Goal: Task Accomplishment & Management: Use online tool/utility

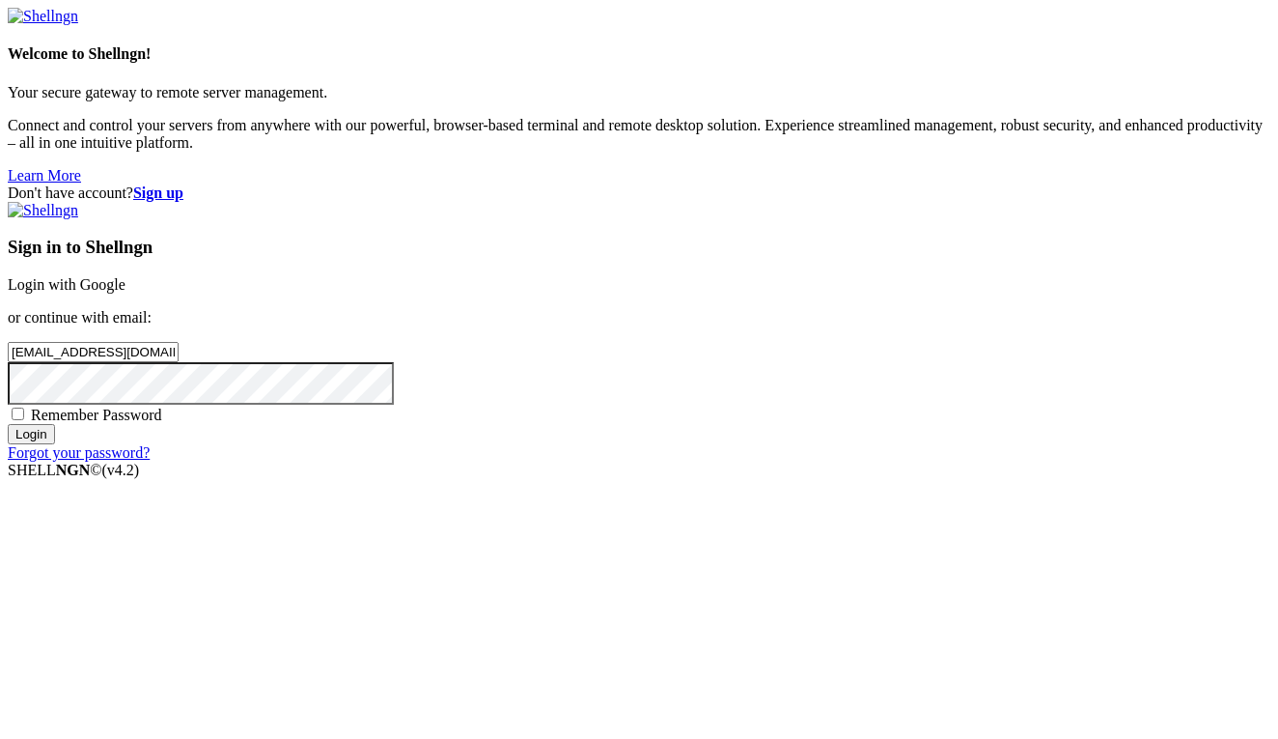
type input "[EMAIL_ADDRESS][DOMAIN_NAME]"
click at [55, 444] on input "Login" at bounding box center [31, 434] width 47 height 20
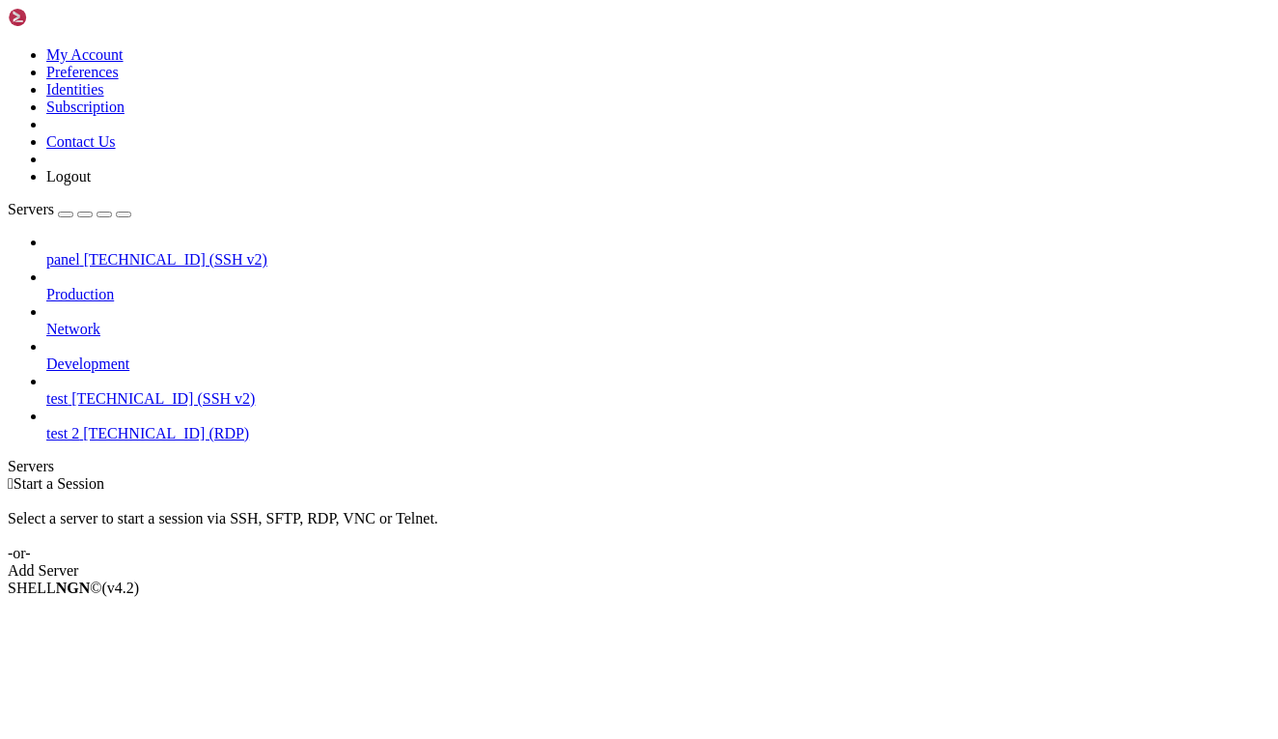
click at [135, 251] on link "panel [TECHNICAL_ID] (SSH v2)" at bounding box center [658, 259] width 1224 height 17
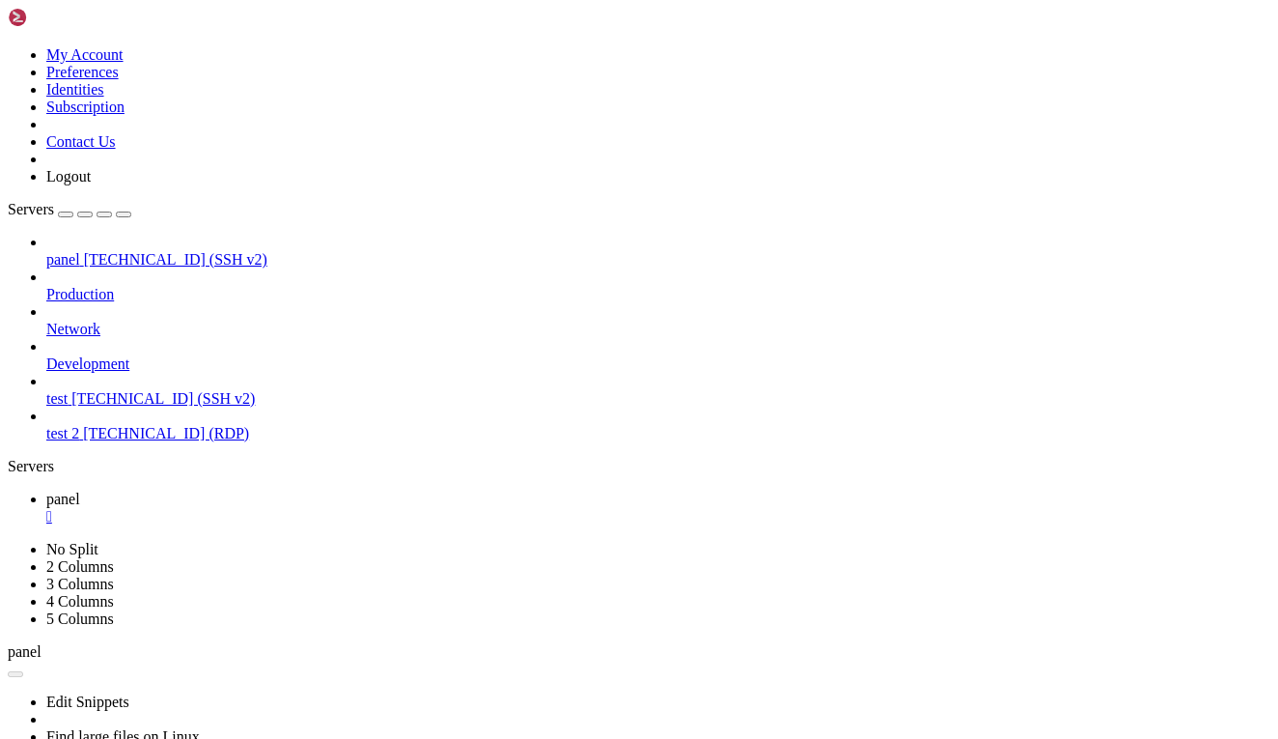
click at [160, 390] on link "test [TECHNICAL_ID] (SSH v2)" at bounding box center [658, 398] width 1224 height 17
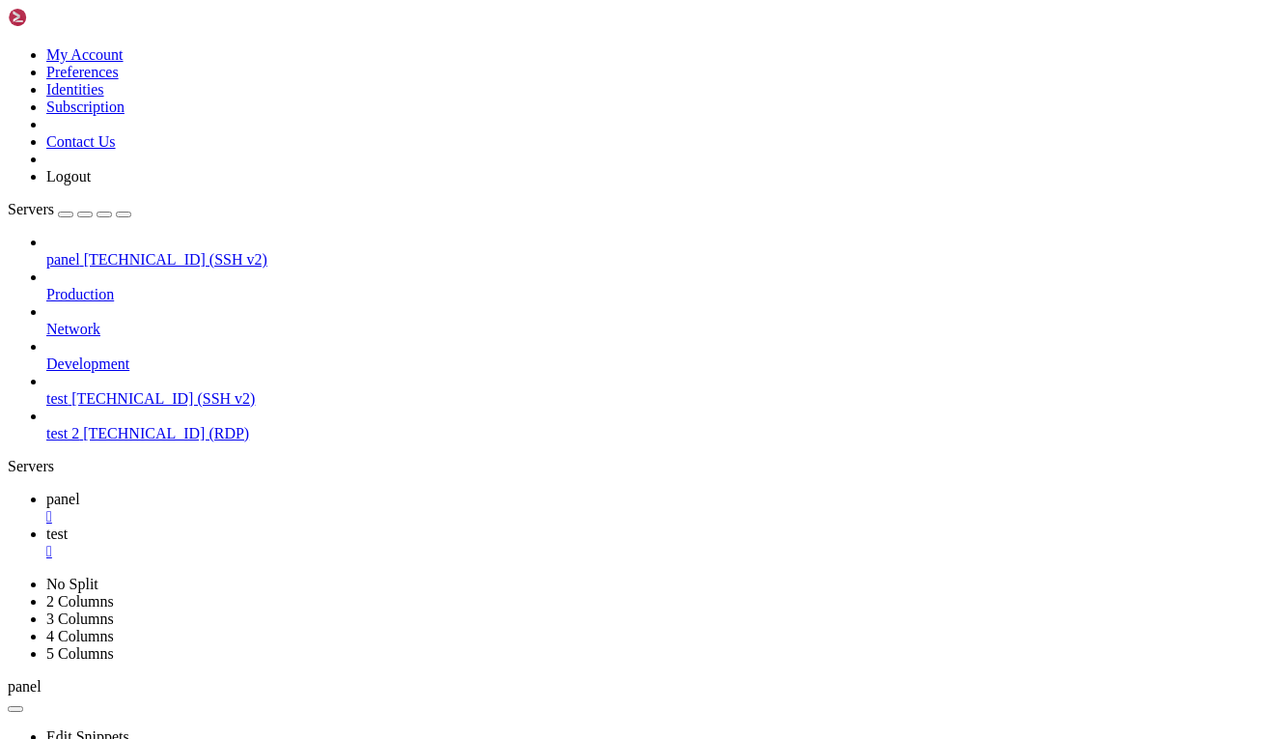
scroll to position [609, 0]
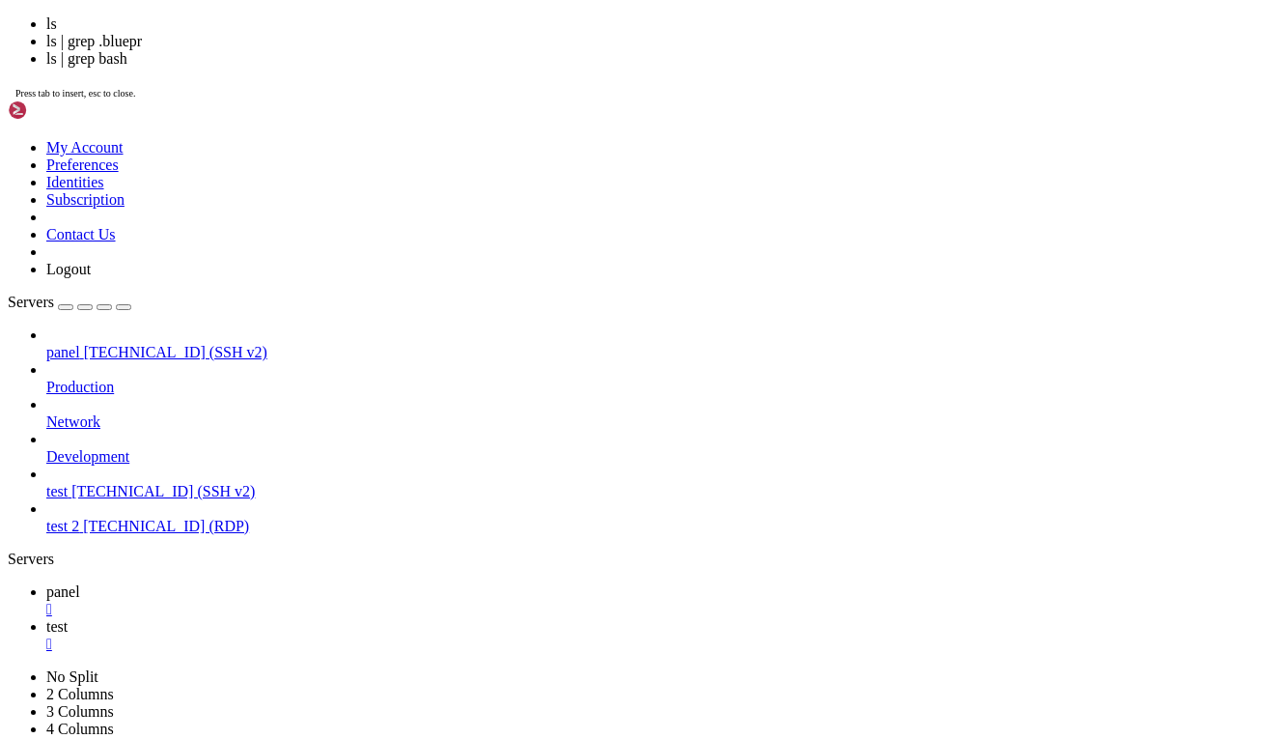
scroll to position [1219, 0]
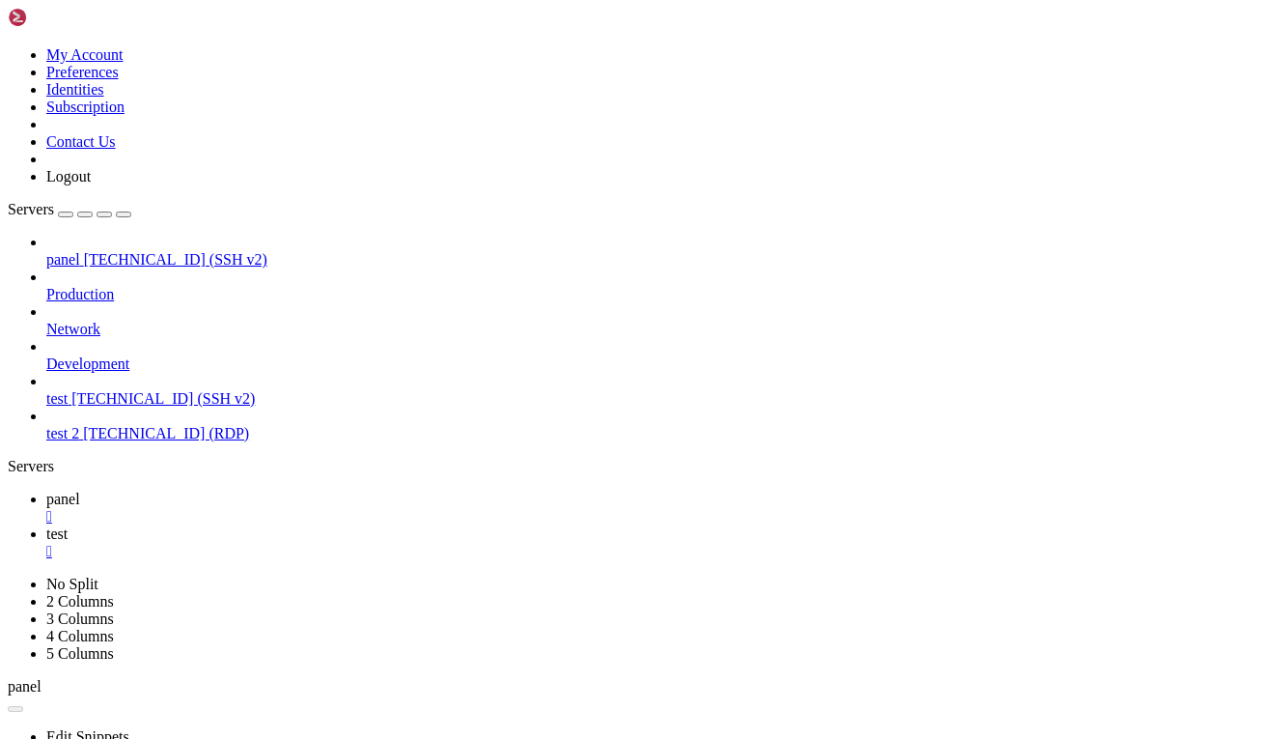
scroll to position [13, 0]
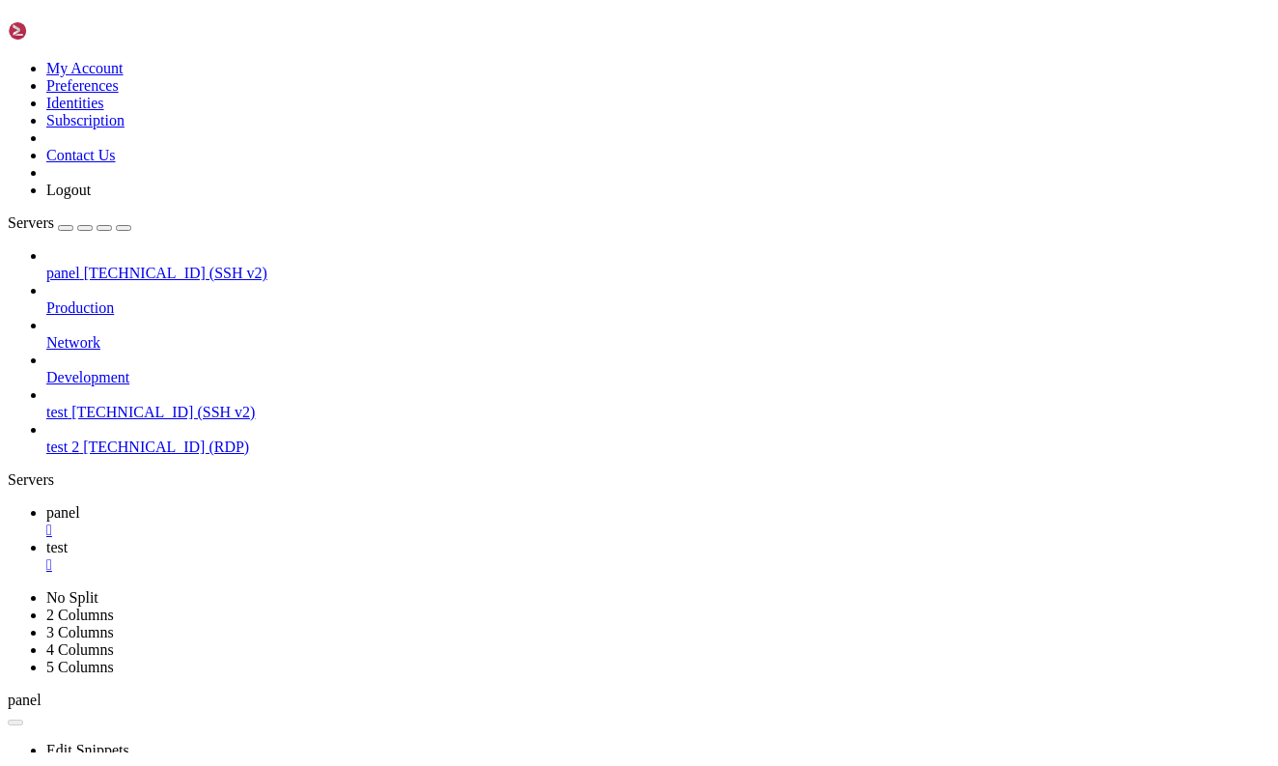
scroll to position [4446, 0]
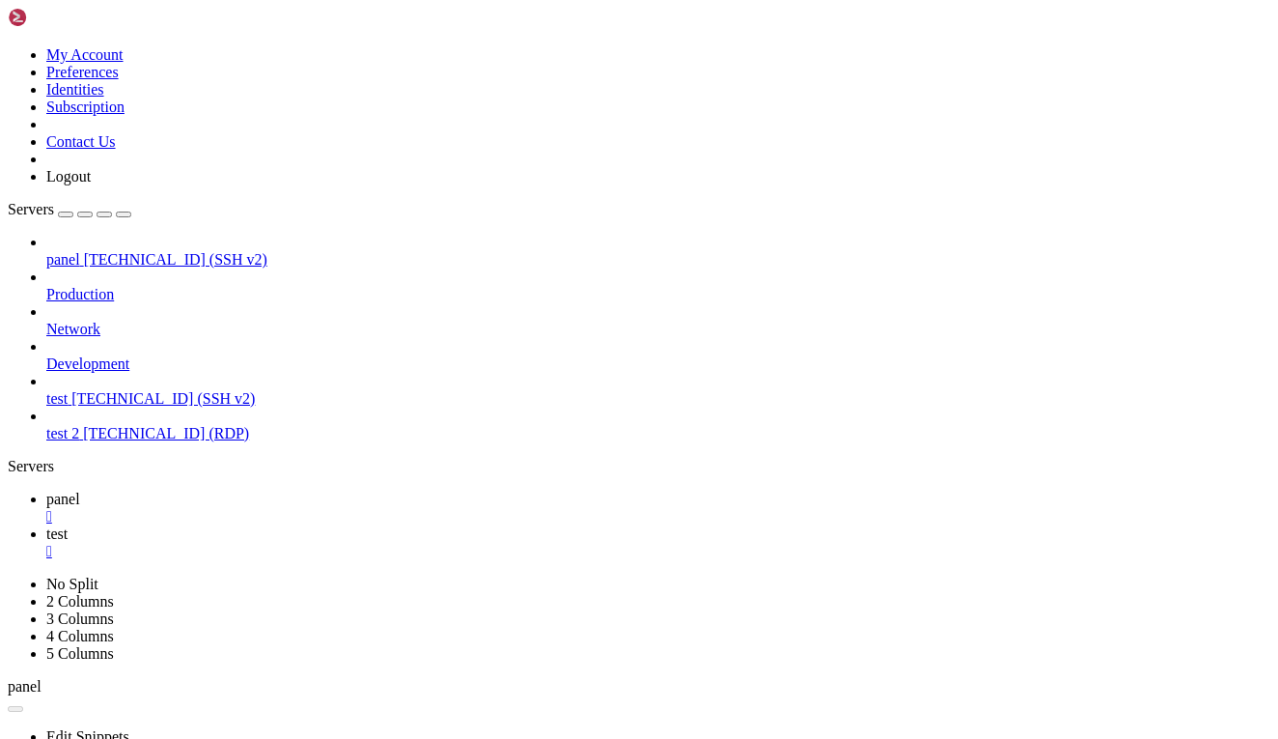
click at [328, 508] on div "" at bounding box center [658, 516] width 1224 height 17
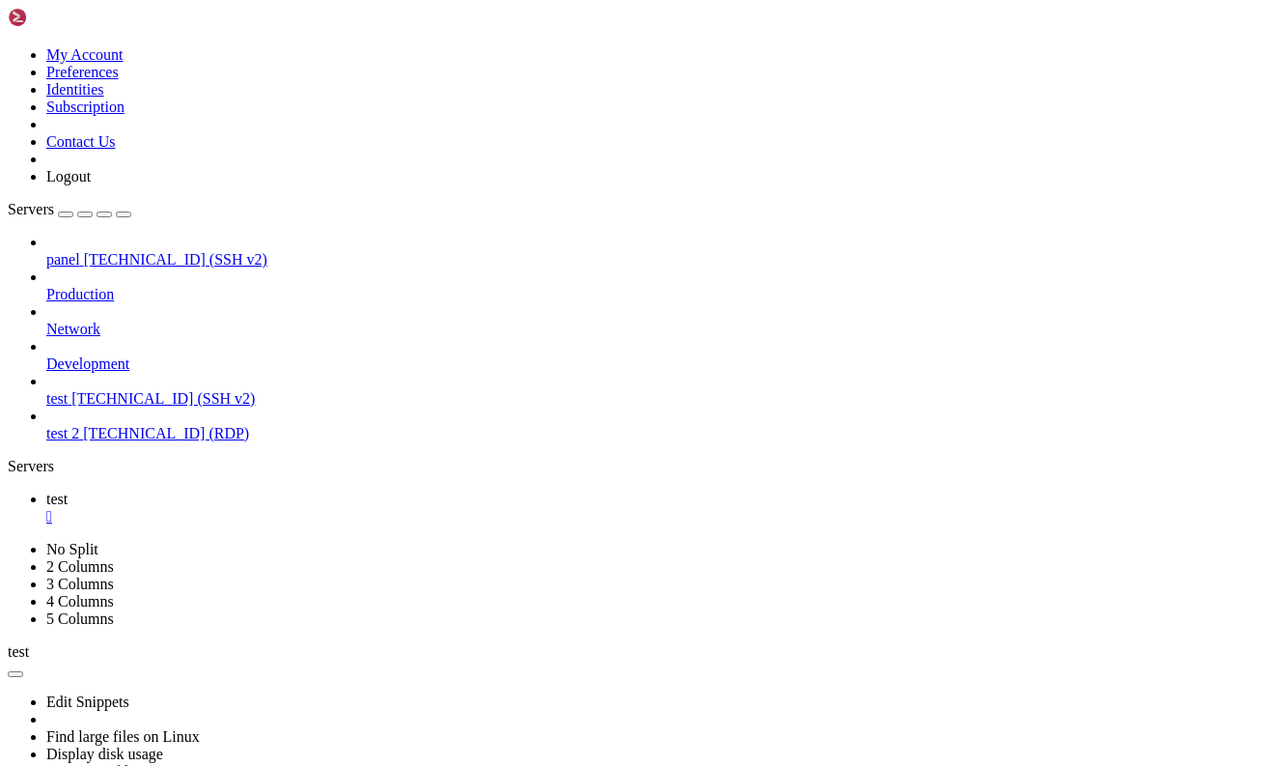
scroll to position [4413, 0]
drag, startPoint x: 987, startPoint y: 3, endPoint x: 322, endPoint y: 25, distance: 664.6
click at [322, 490] on link "test " at bounding box center [658, 507] width 1224 height 35
click at [320, 508] on div "" at bounding box center [658, 516] width 1224 height 17
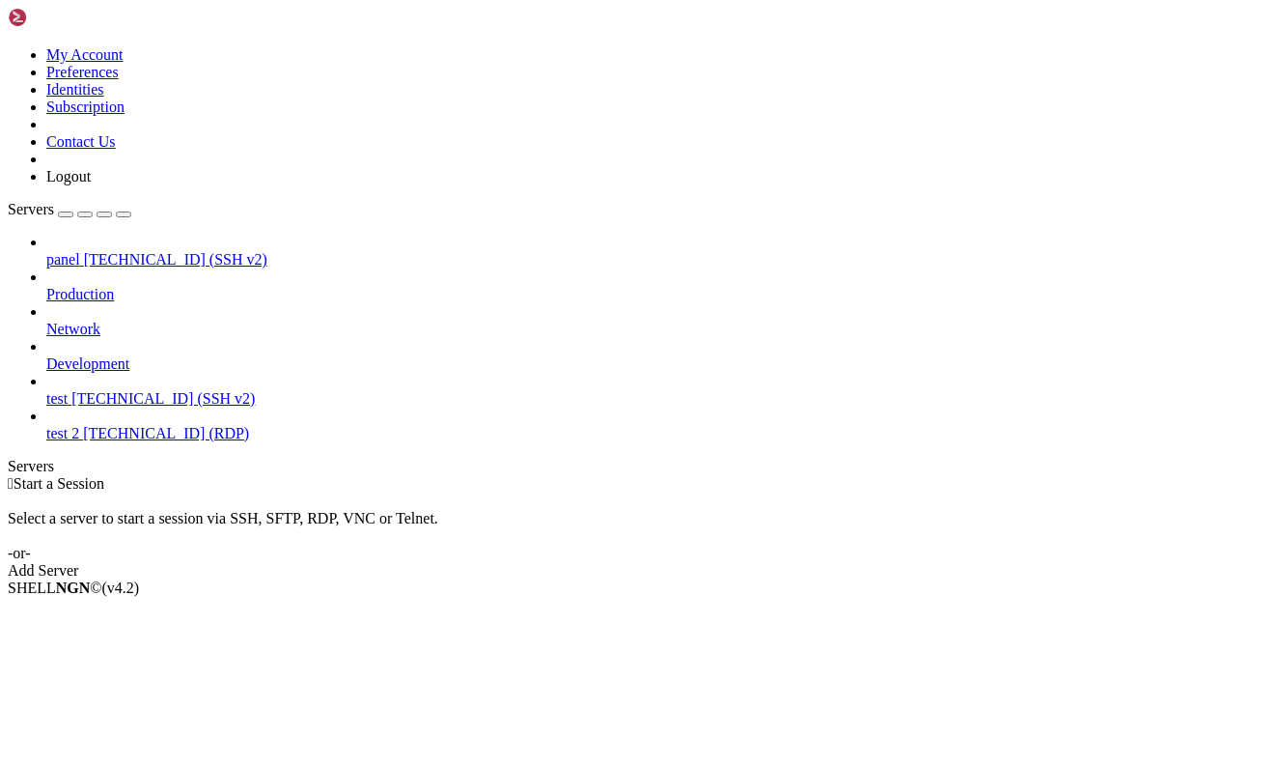
click at [68, 390] on span "test" at bounding box center [56, 398] width 21 height 16
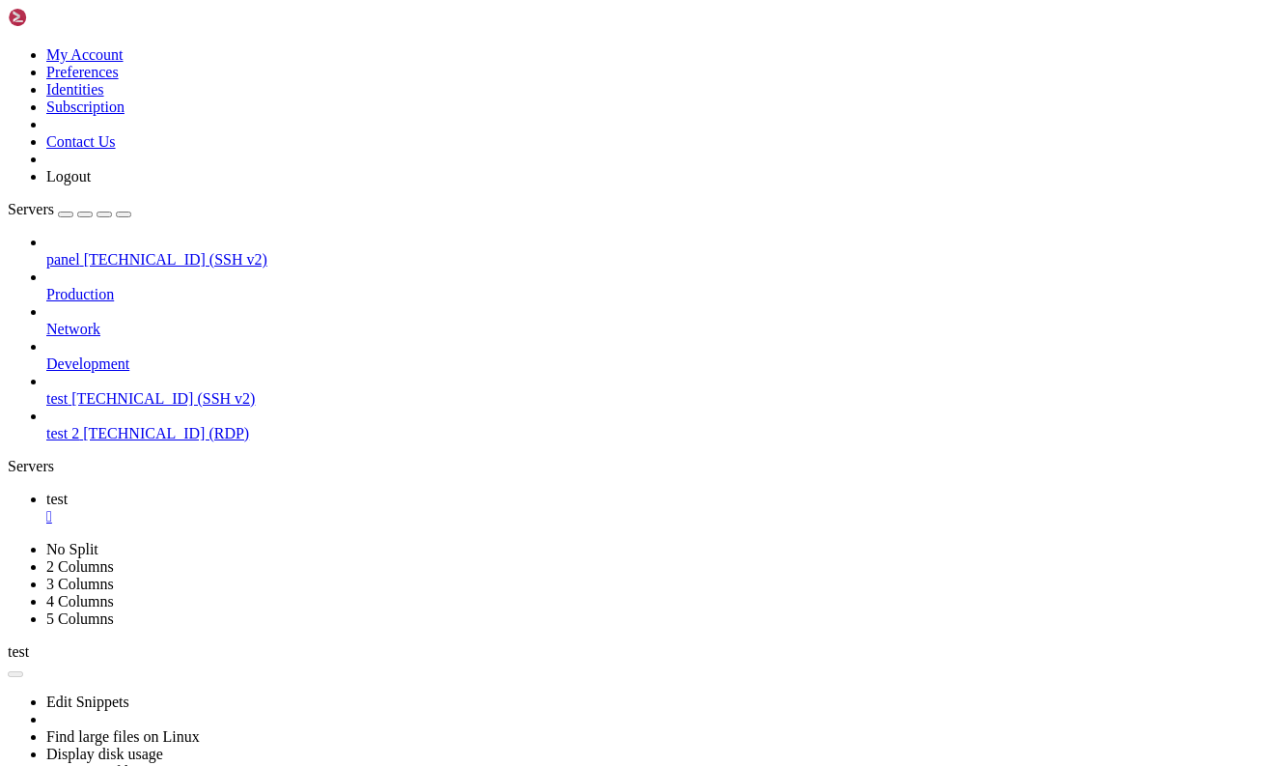
scroll to position [0, 0]
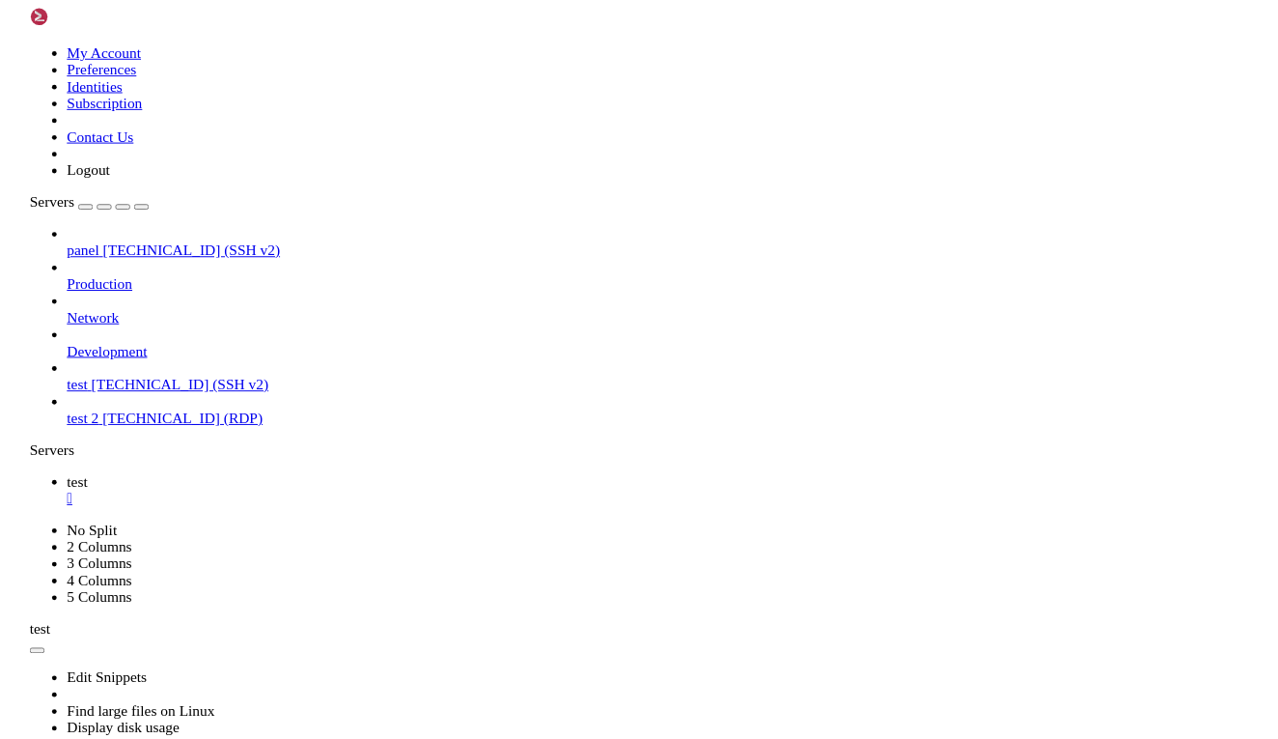
scroll to position [13, 0]
